Goal: Task Accomplishment & Management: Use online tool/utility

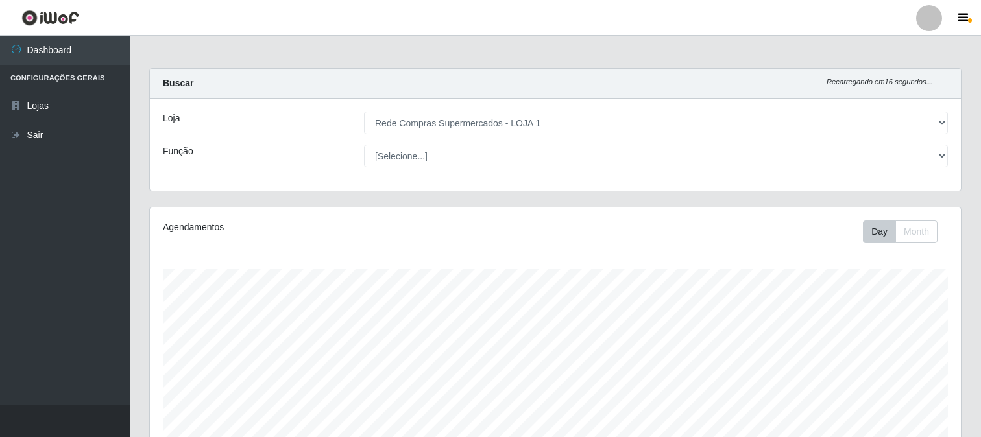
select select "158"
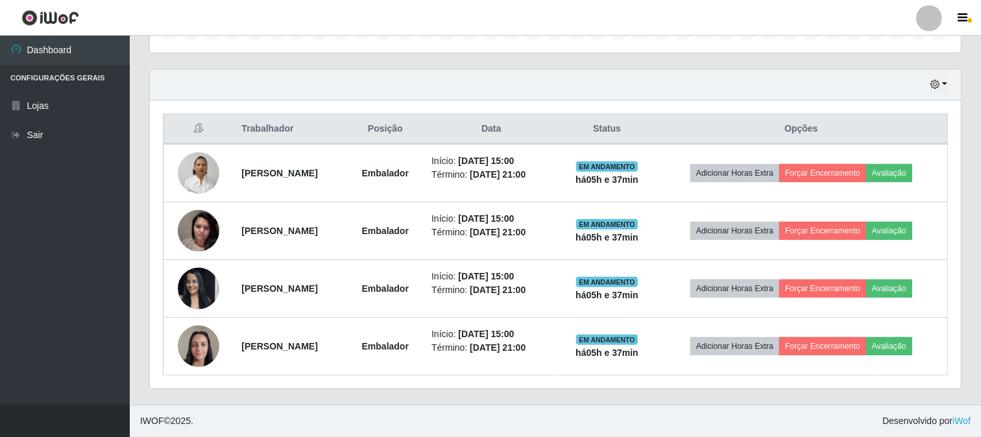
scroll to position [269, 811]
click at [957, 228] on div "Trabalhador Posição Data Status Opções Gracinete Barbosa Embalador Início: [DAT…" at bounding box center [555, 245] width 811 height 288
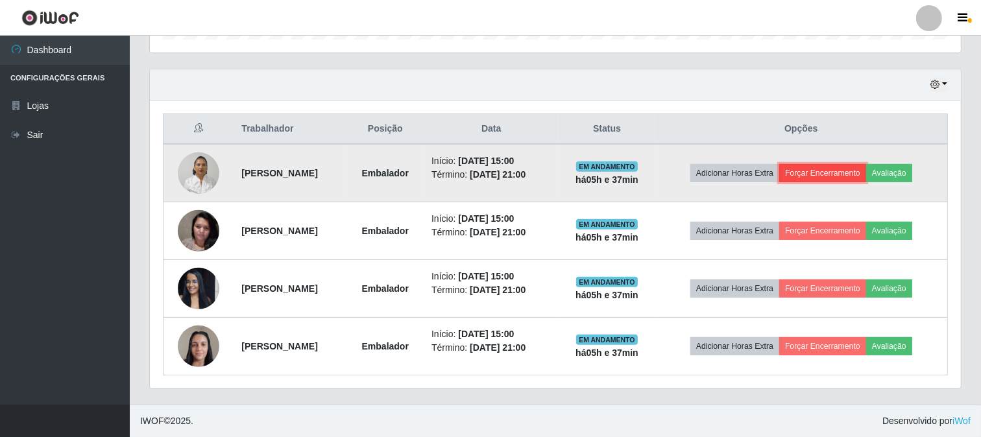
click at [813, 171] on button "Forçar Encerramento" at bounding box center [822, 173] width 87 height 18
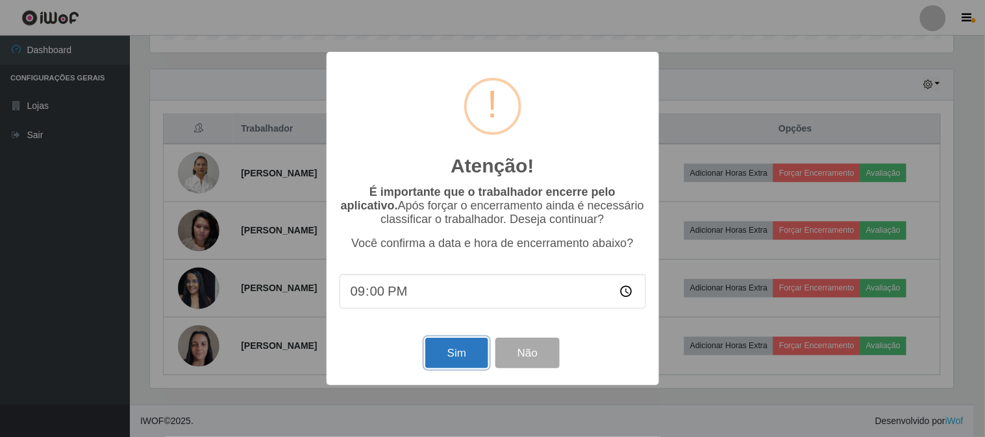
click at [453, 352] on button "Sim" at bounding box center [456, 353] width 63 height 31
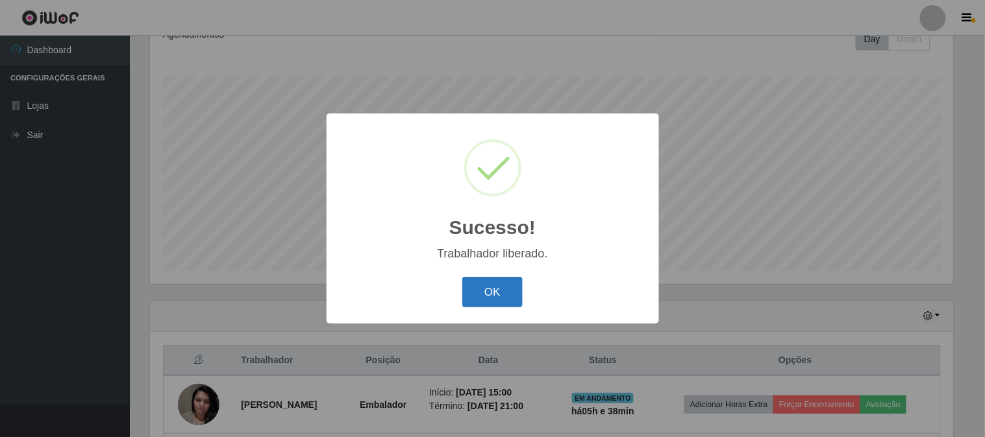
click at [490, 295] on button "OK" at bounding box center [492, 292] width 60 height 31
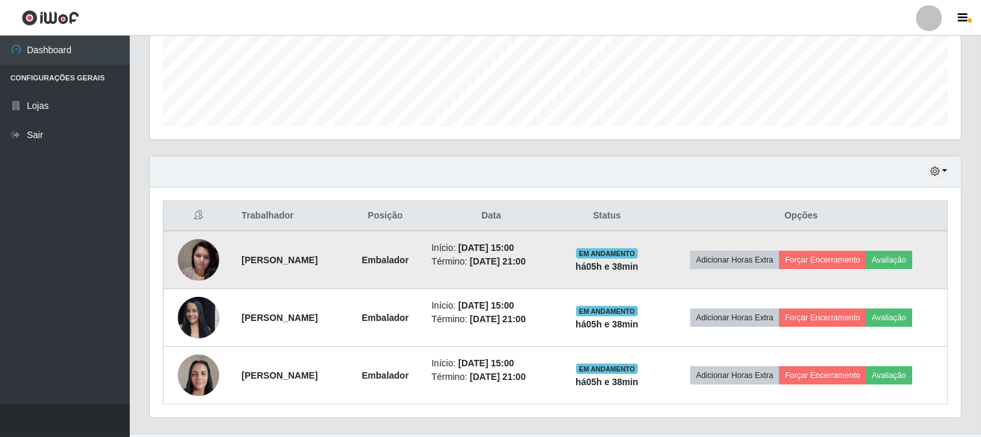
scroll to position [367, 0]
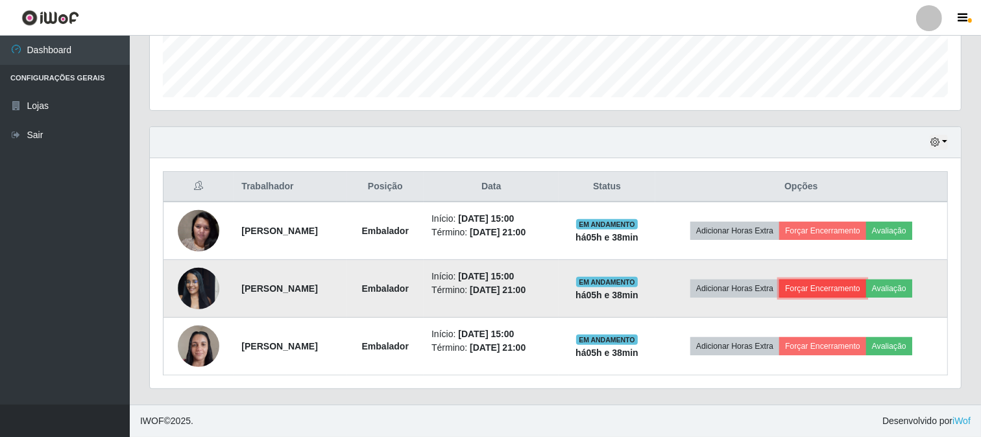
click at [834, 291] on button "Forçar Encerramento" at bounding box center [822, 289] width 87 height 18
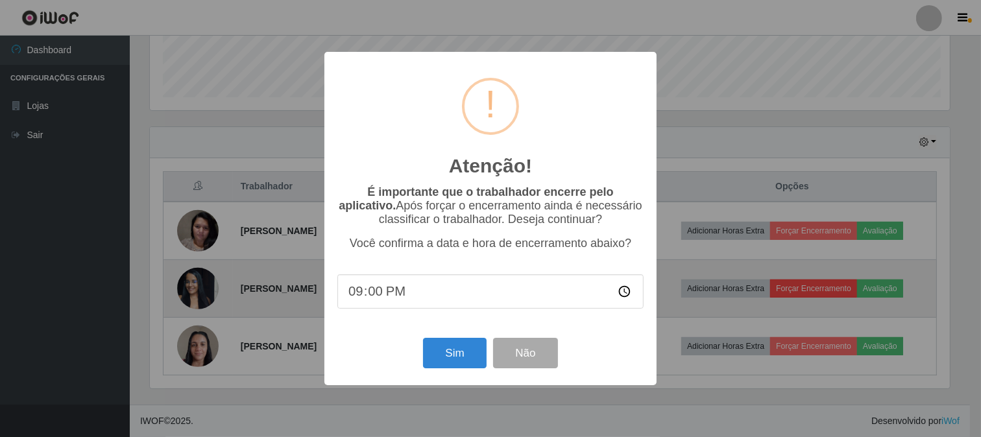
scroll to position [269, 803]
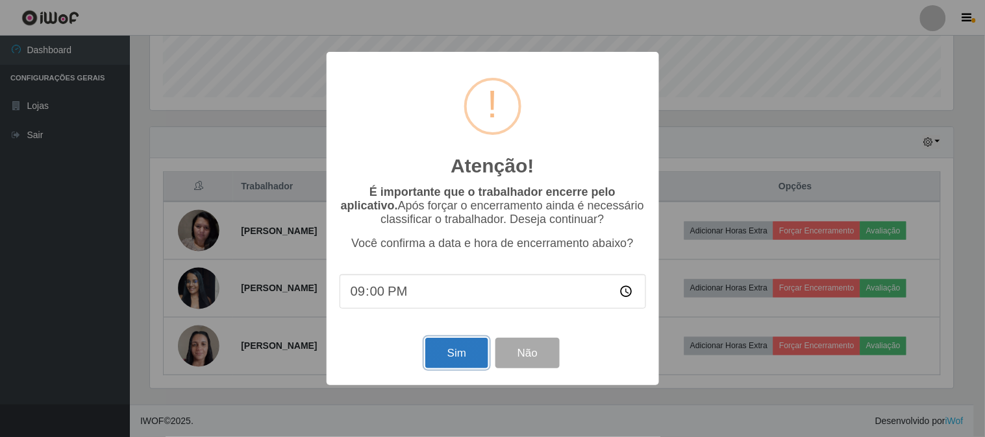
click at [472, 358] on button "Sim" at bounding box center [456, 353] width 63 height 31
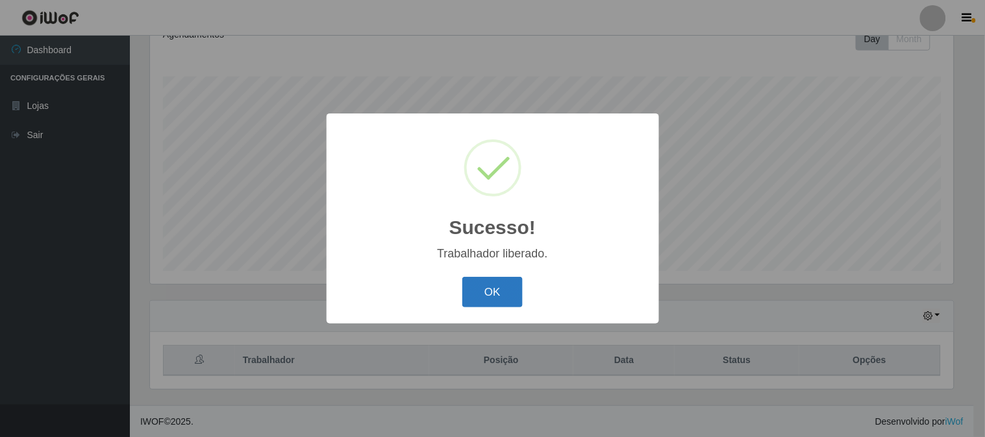
click at [487, 289] on button "OK" at bounding box center [492, 292] width 60 height 31
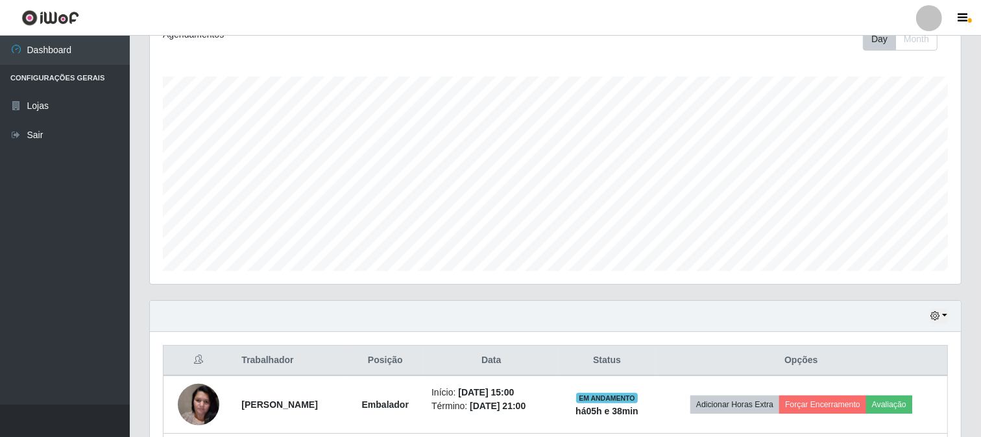
scroll to position [309, 0]
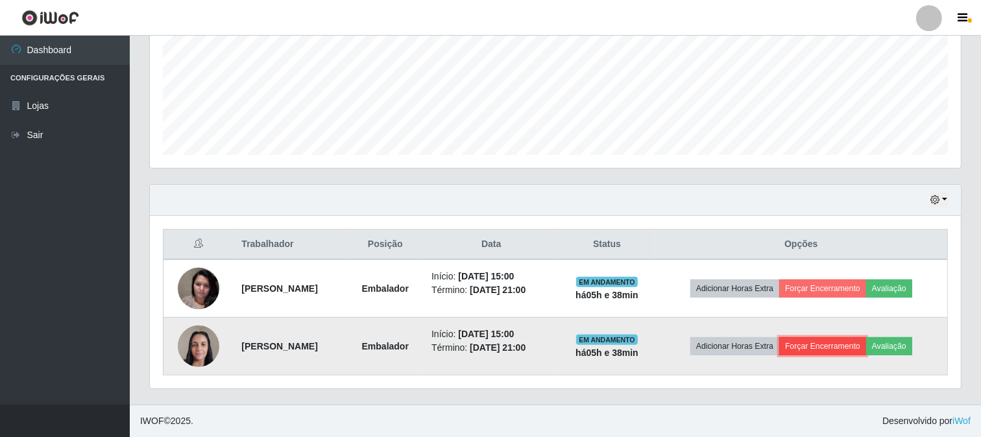
click at [800, 354] on button "Forçar Encerramento" at bounding box center [822, 346] width 87 height 18
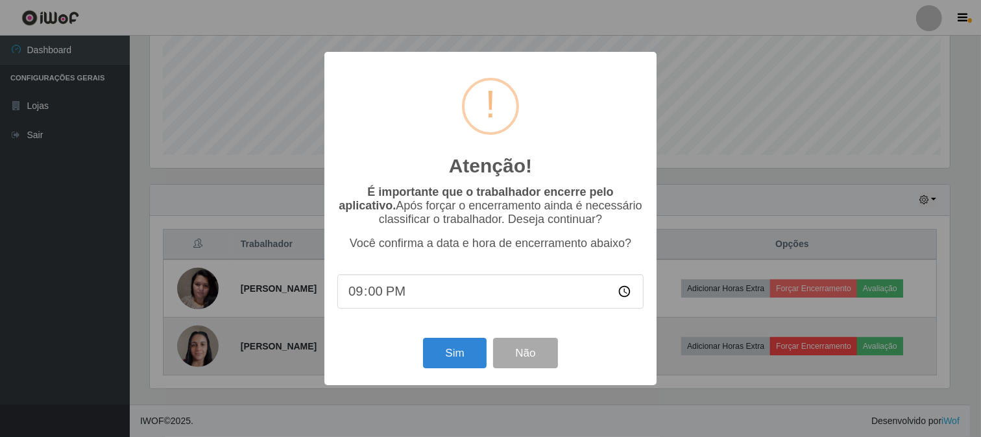
scroll to position [269, 803]
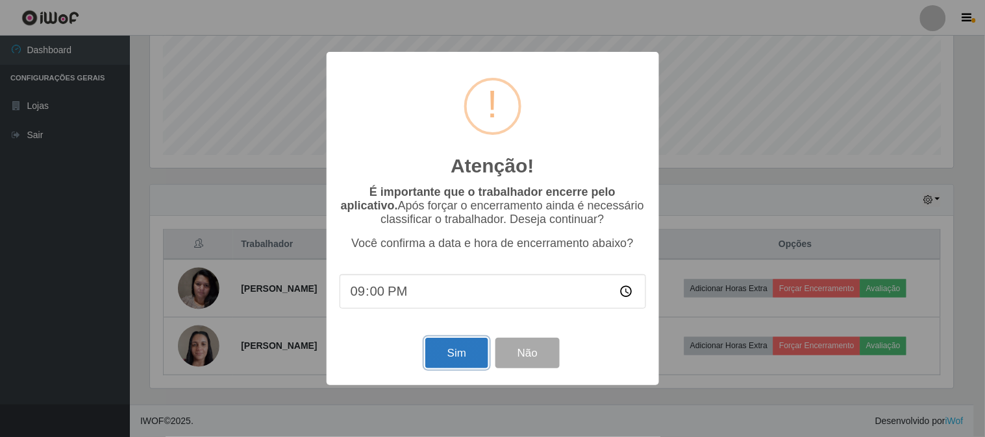
click at [452, 358] on button "Sim" at bounding box center [456, 353] width 63 height 31
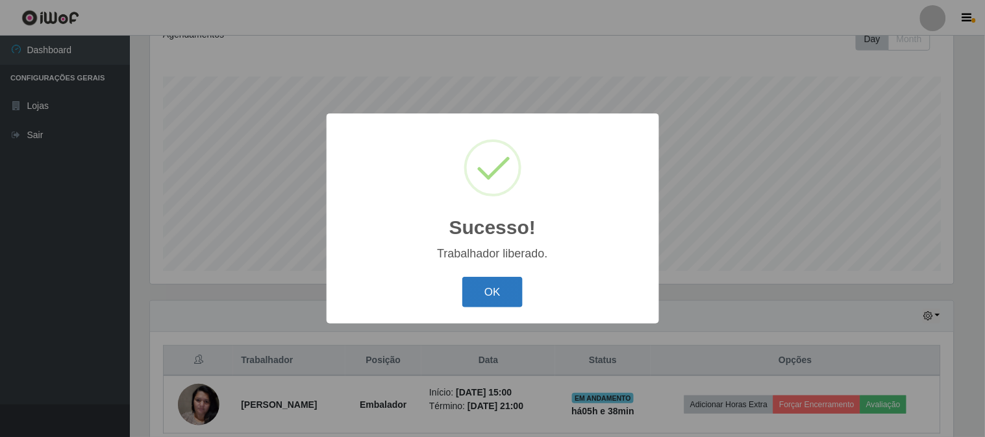
click at [492, 284] on button "OK" at bounding box center [492, 292] width 60 height 31
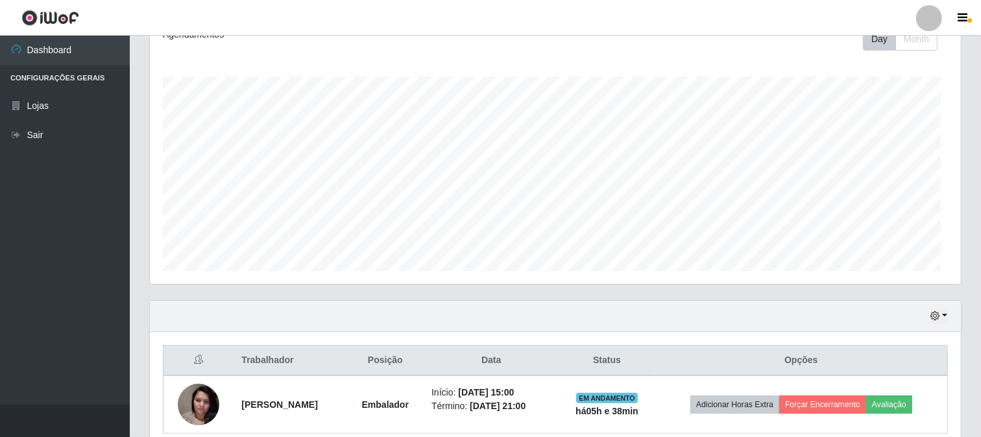
scroll to position [0, 0]
